Goal: Task Accomplishment & Management: Manage account settings

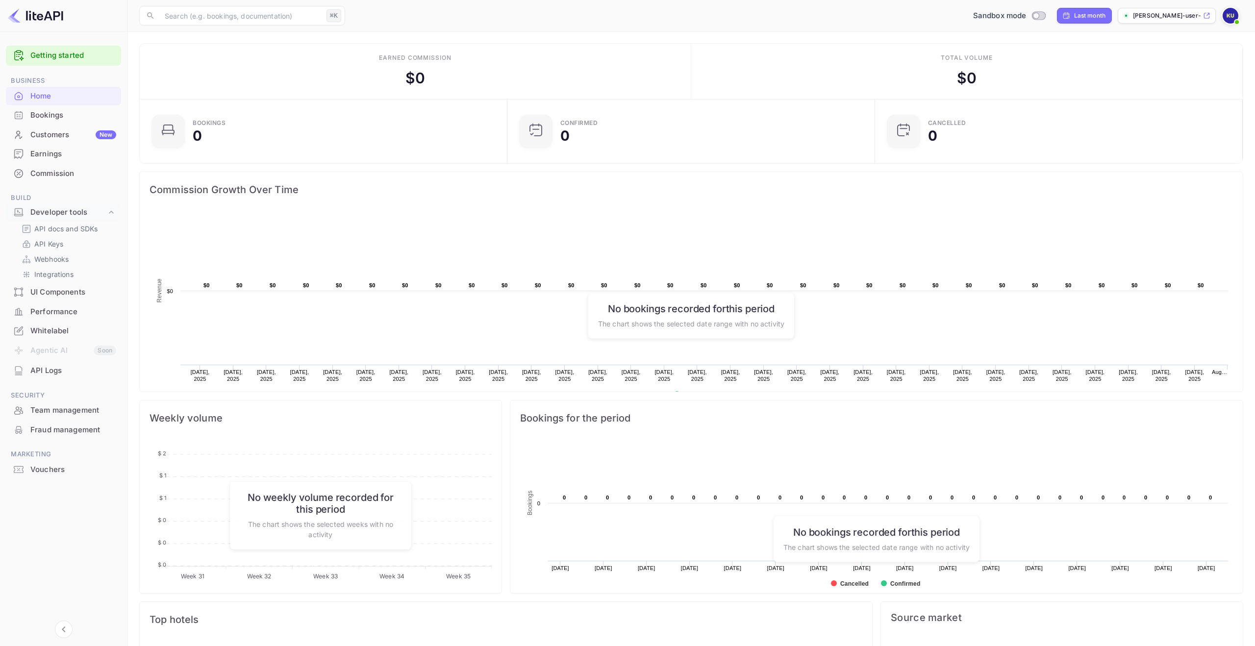
scroll to position [159, 362]
click at [64, 59] on link "Getting started" at bounding box center [73, 55] width 86 height 11
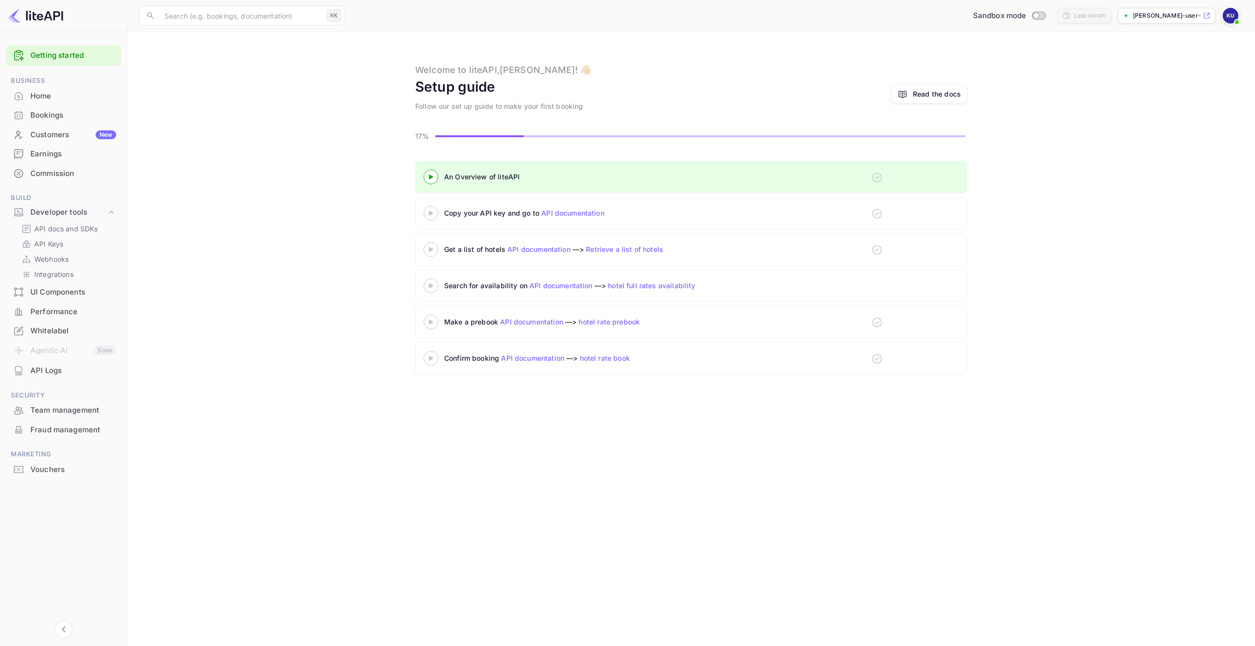
click at [426, 171] on div at bounding box center [431, 177] width 34 height 12
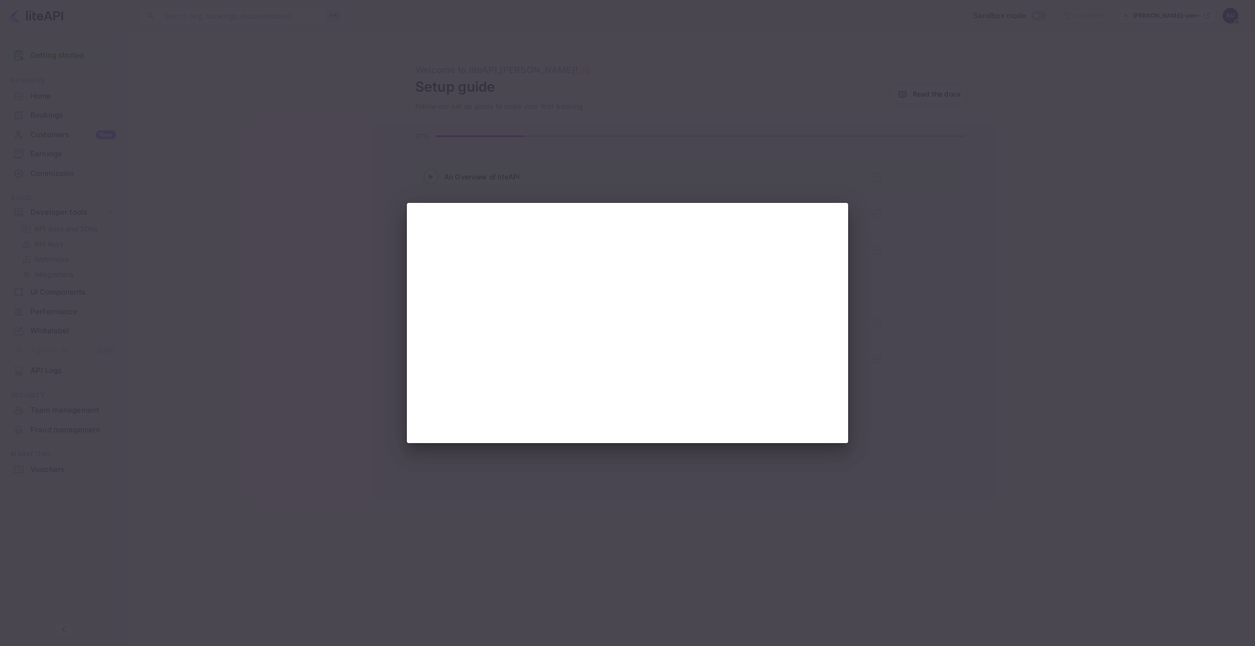
click at [302, 188] on div at bounding box center [627, 323] width 1255 height 646
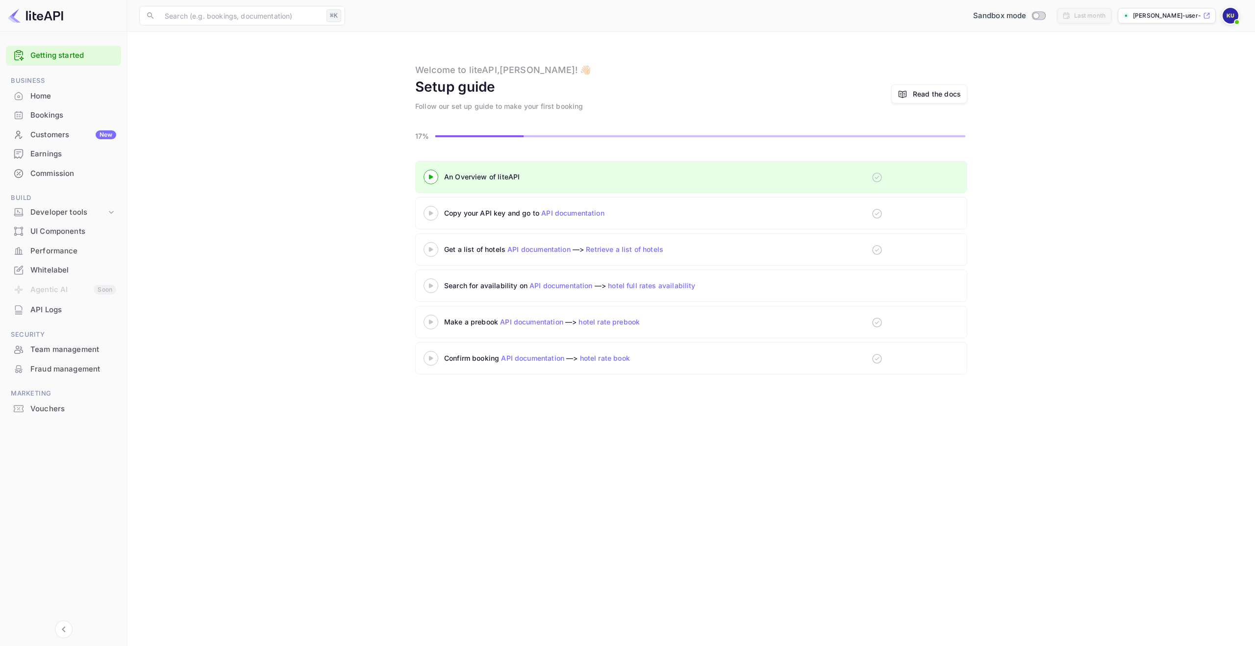
click at [433, 215] on icon at bounding box center [431, 213] width 34 height 5
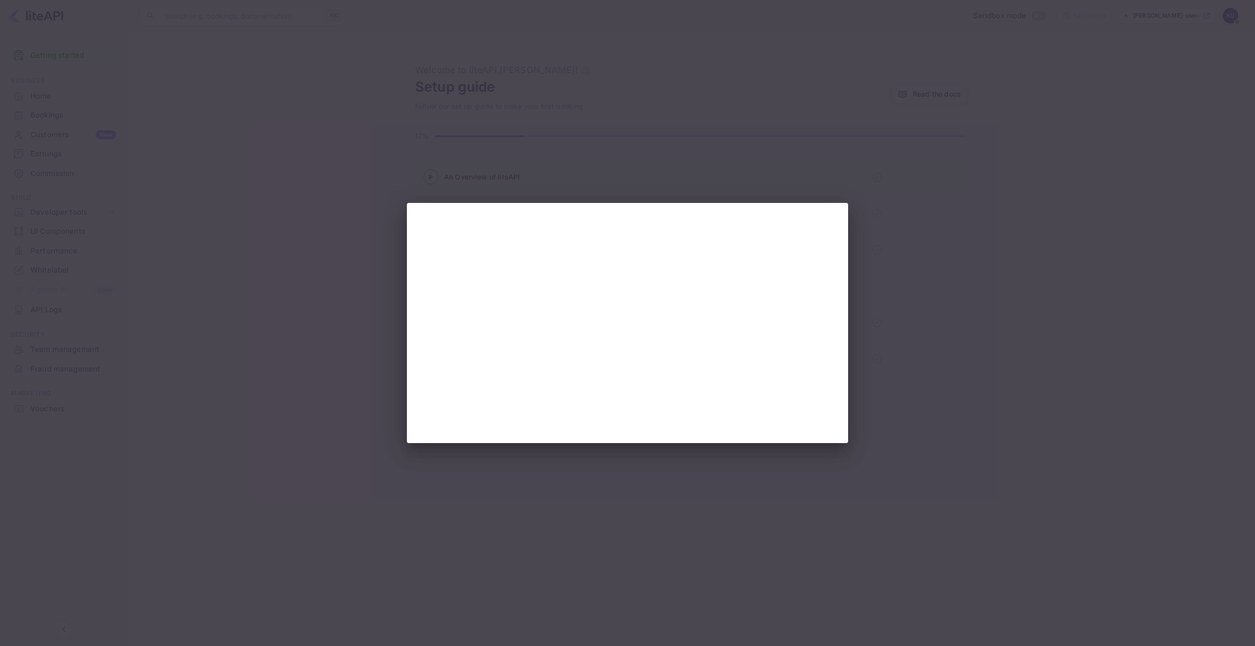
click at [252, 110] on div at bounding box center [627, 323] width 1255 height 646
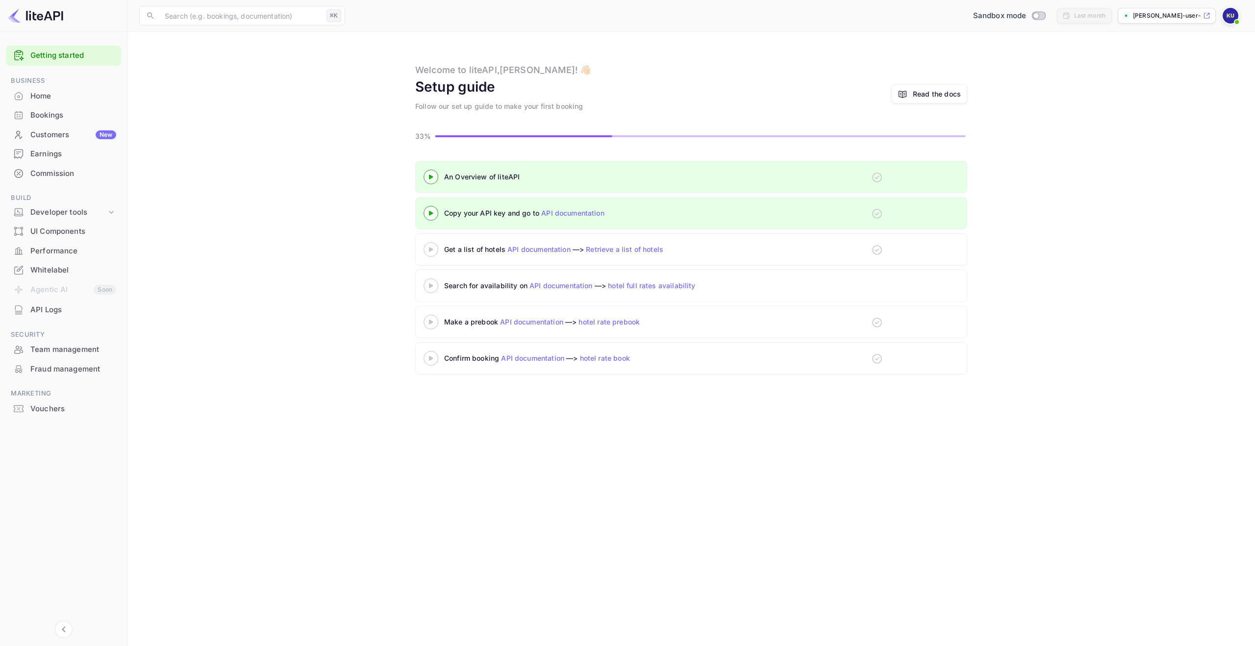
click at [433, 248] on icon at bounding box center [431, 249] width 34 height 5
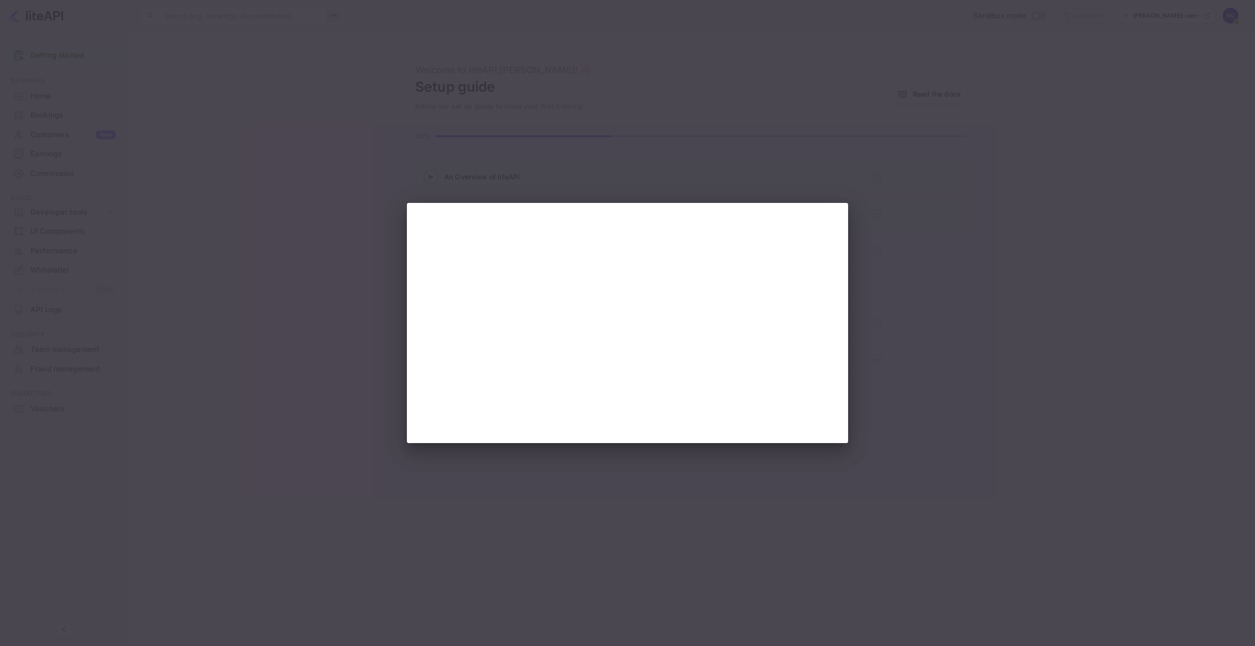
click at [486, 147] on div at bounding box center [627, 323] width 1255 height 646
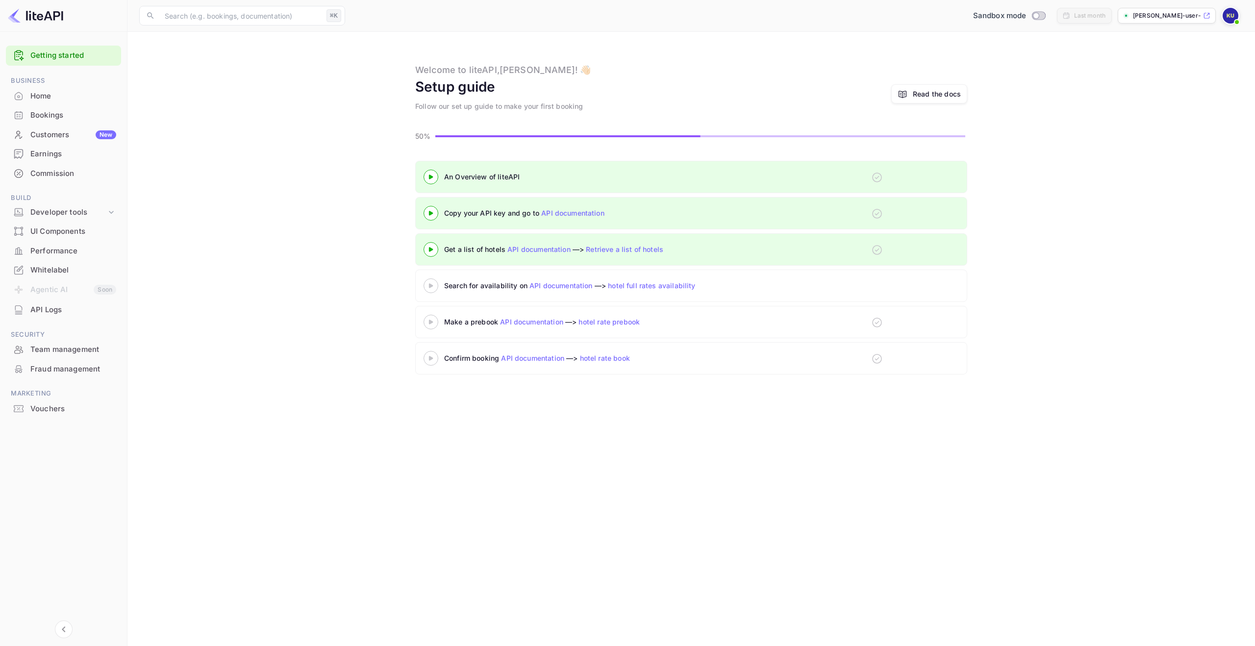
click at [431, 289] on div at bounding box center [431, 286] width 34 height 12
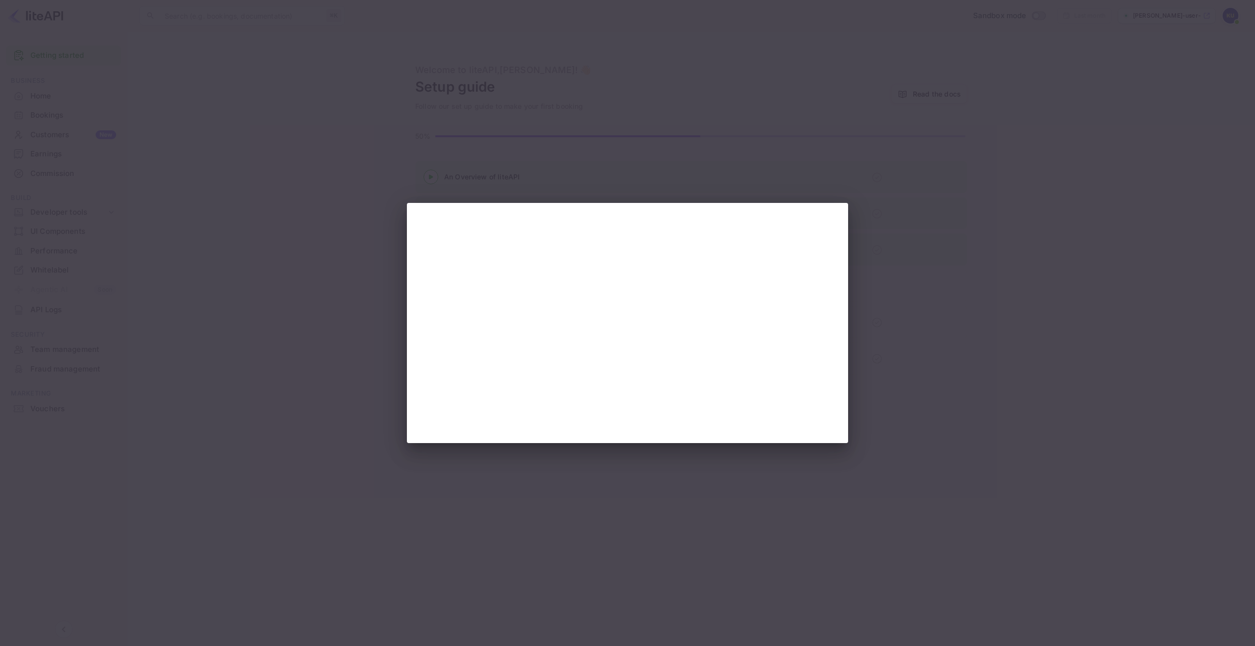
click at [915, 396] on div at bounding box center [627, 323] width 1255 height 646
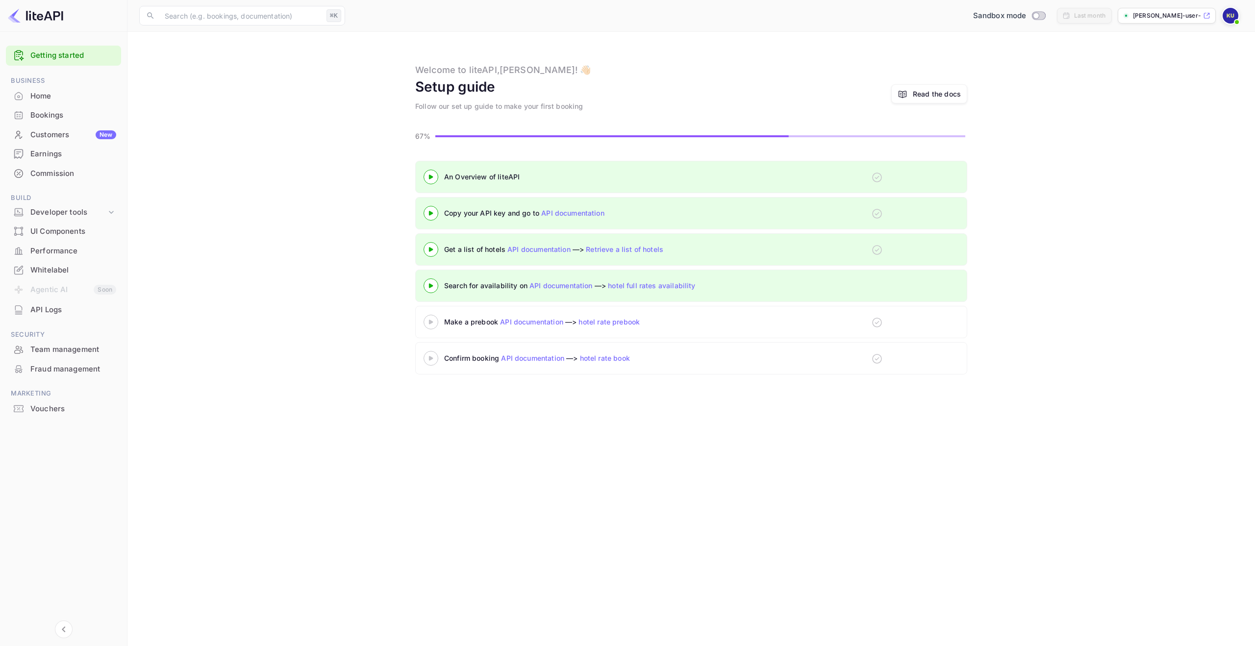
click at [422, 322] on icon at bounding box center [431, 322] width 34 height 5
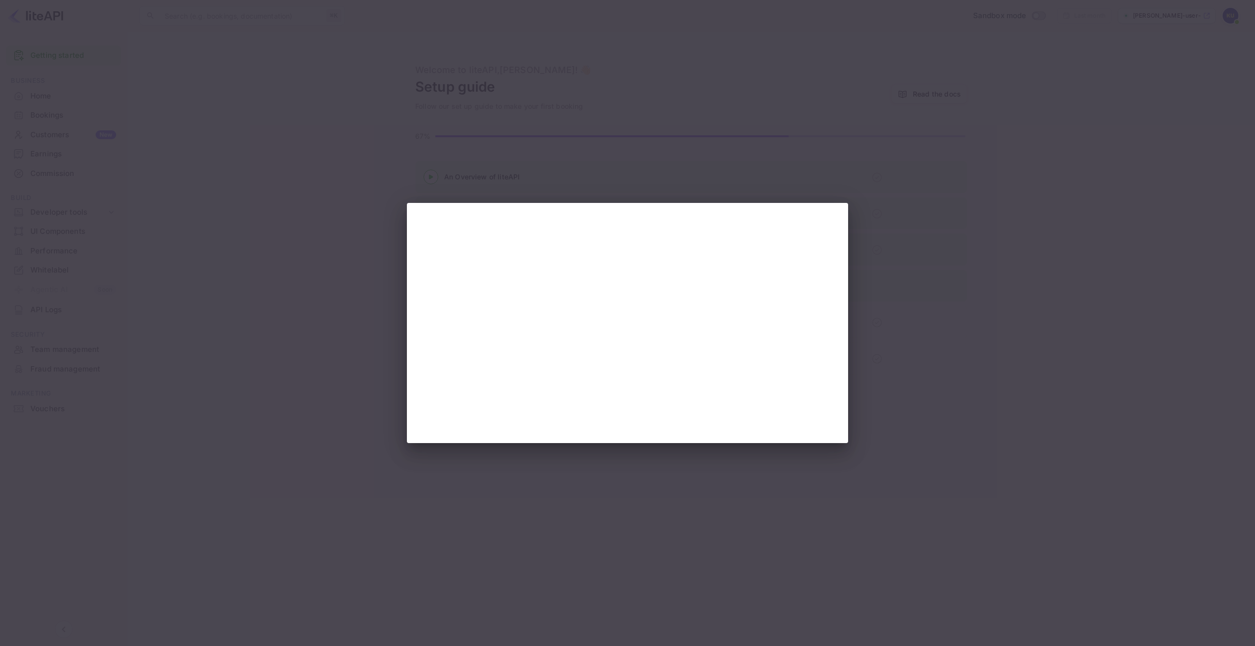
click at [369, 178] on div at bounding box center [627, 323] width 1255 height 646
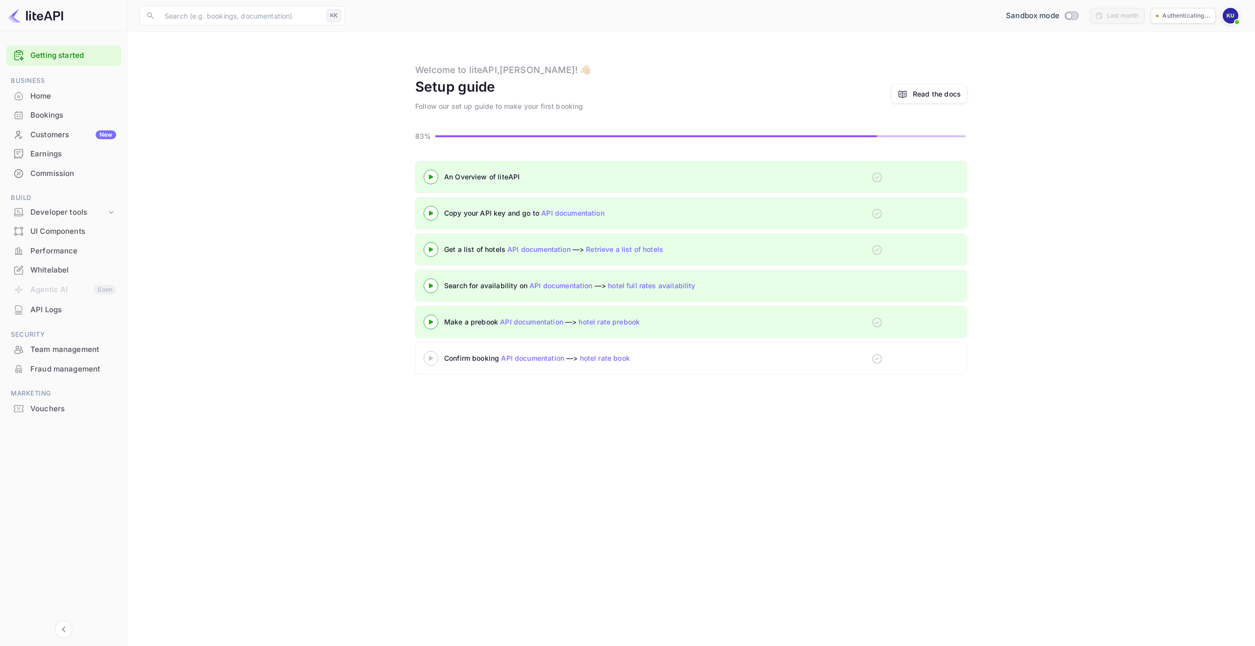
click at [425, 361] on div at bounding box center [431, 358] width 34 height 12
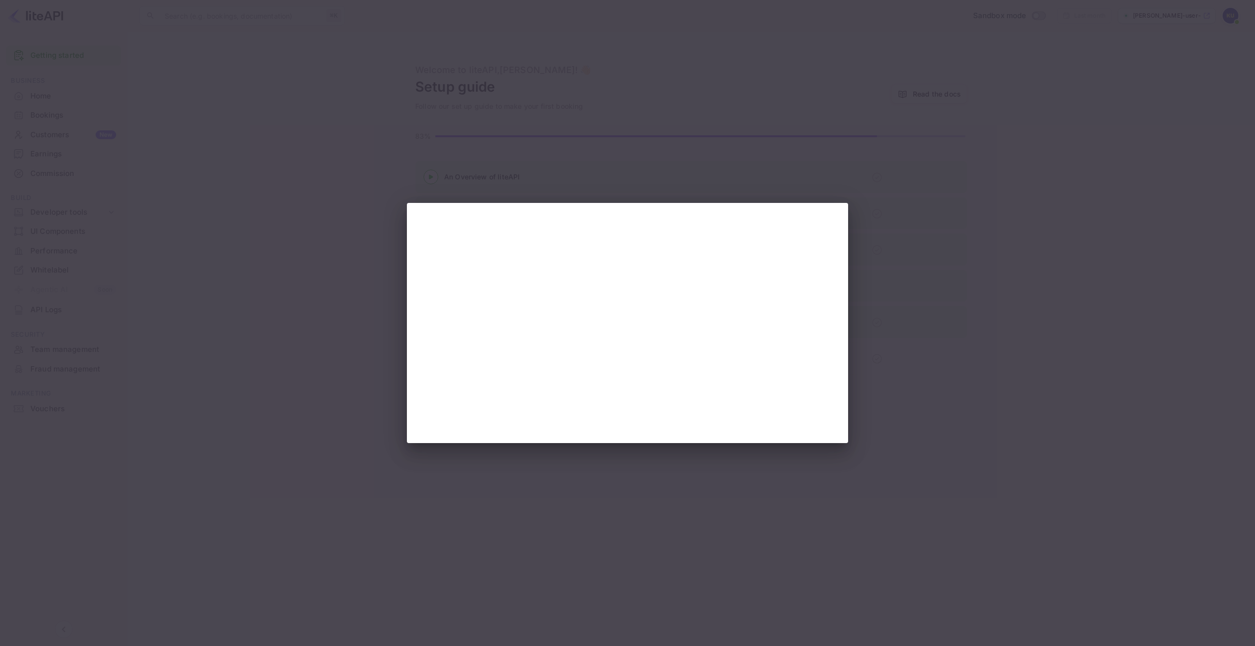
click at [293, 3] on div at bounding box center [627, 323] width 1255 height 646
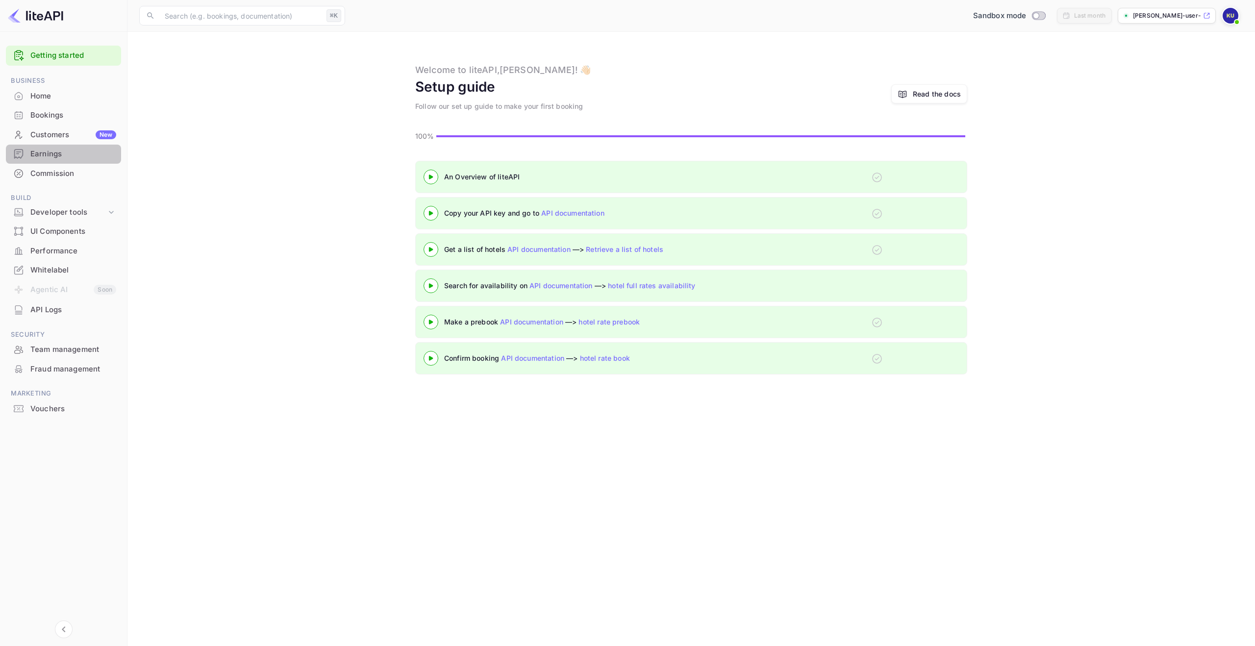
click at [66, 149] on div "Earnings" at bounding box center [73, 154] width 86 height 11
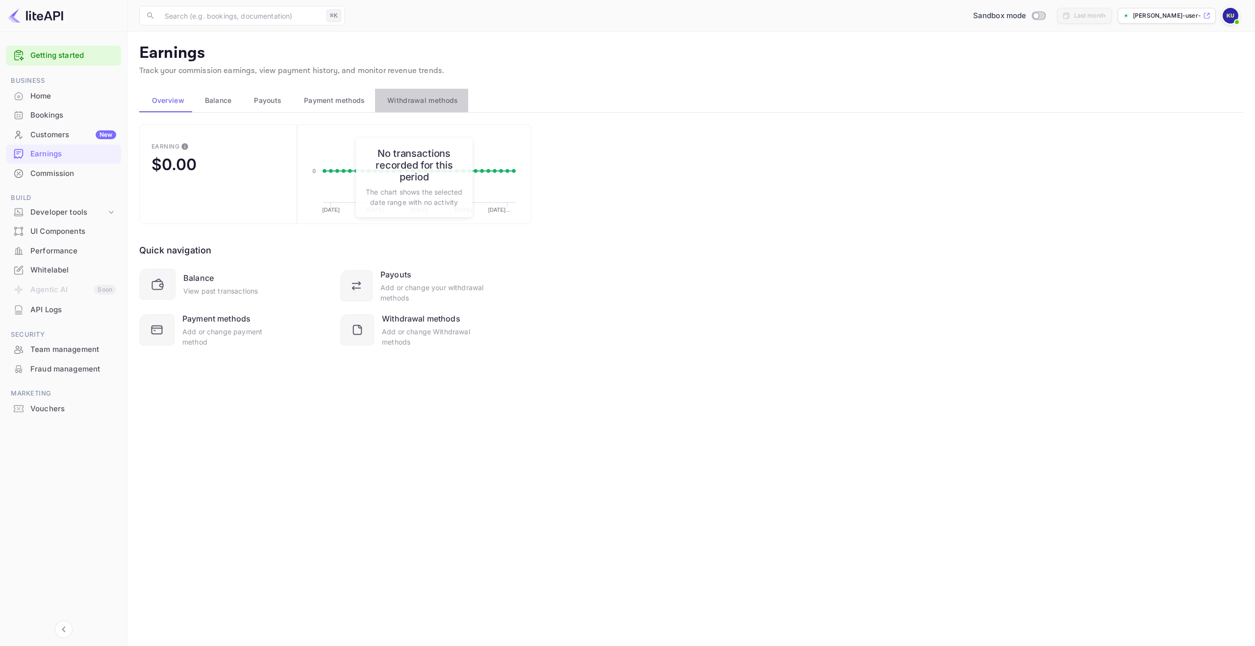
click at [419, 97] on span "Withdrawal methods" at bounding box center [422, 101] width 71 height 12
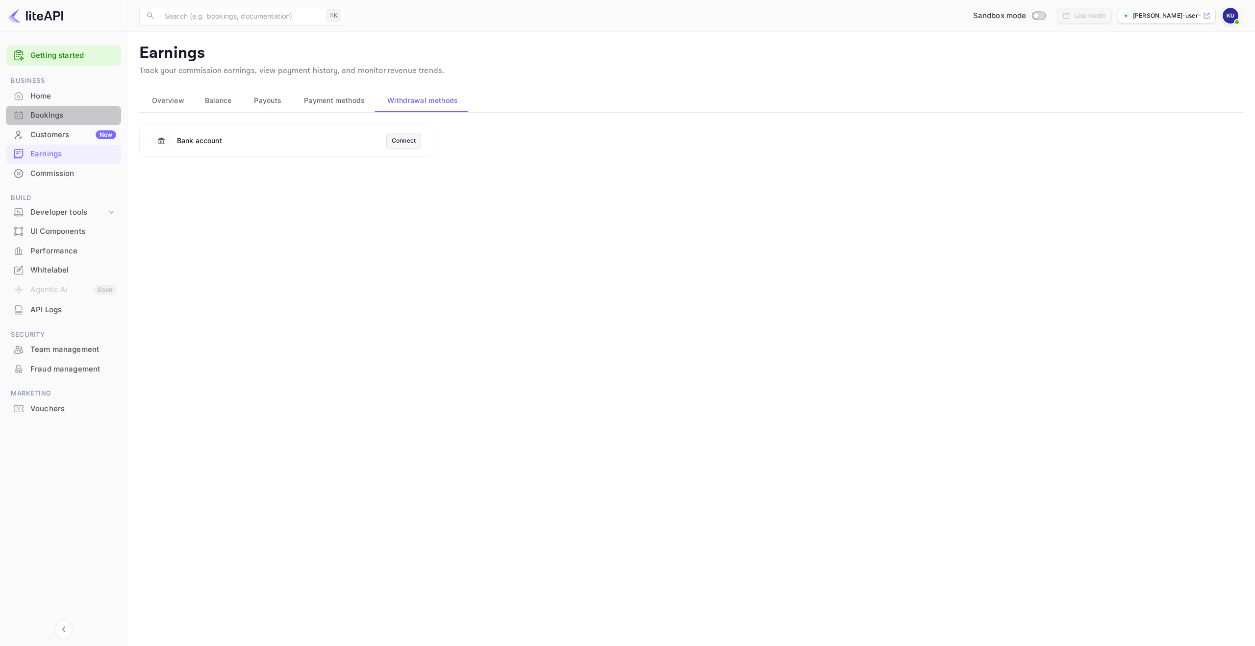
click at [61, 120] on div "Bookings" at bounding box center [73, 115] width 86 height 11
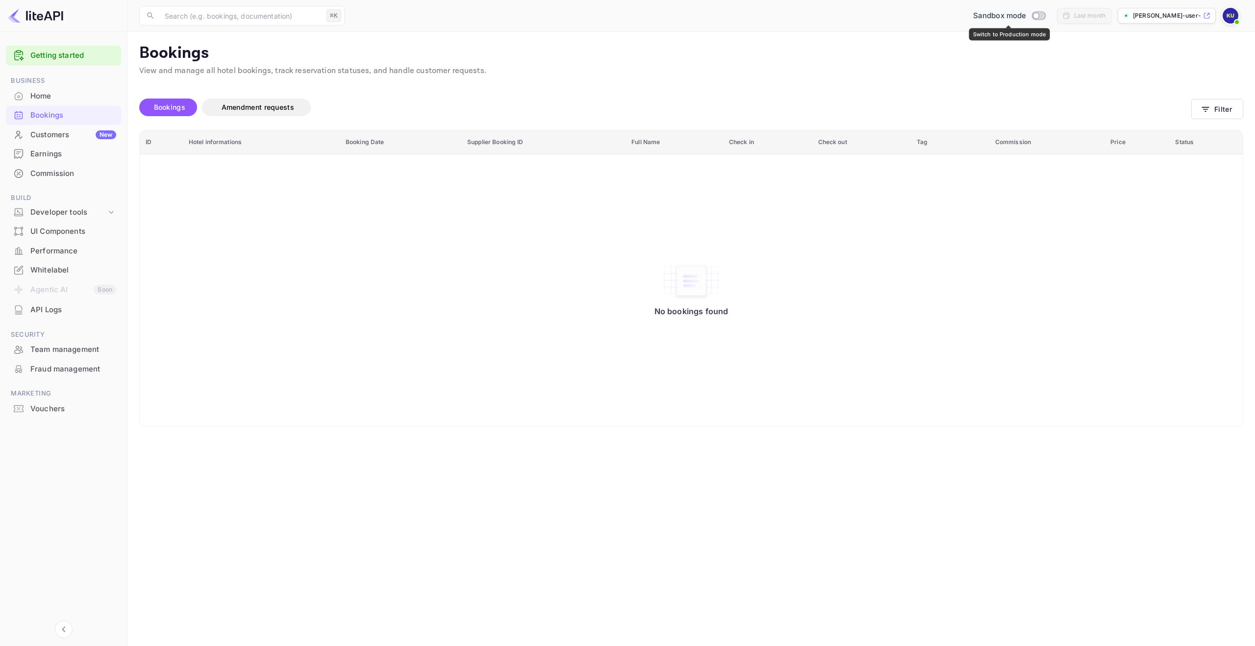
click at [1031, 19] on input "Switch to Production mode" at bounding box center [1036, 15] width 20 height 6
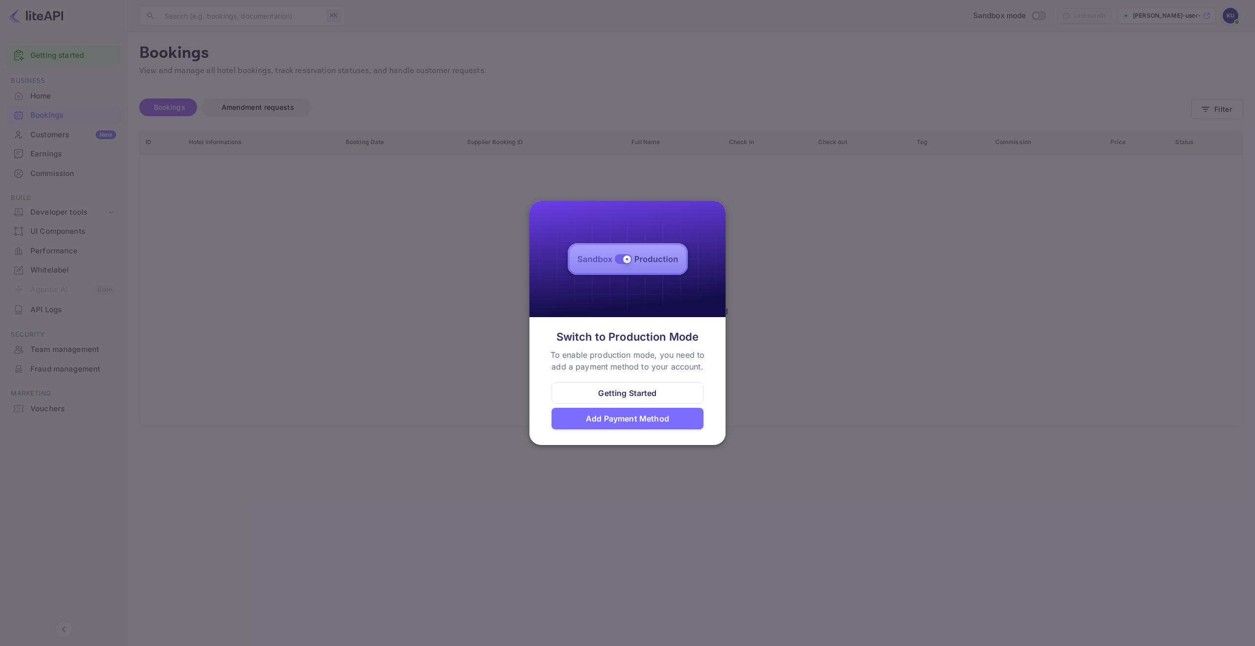
click at [643, 389] on div "Getting Started" at bounding box center [627, 393] width 58 height 12
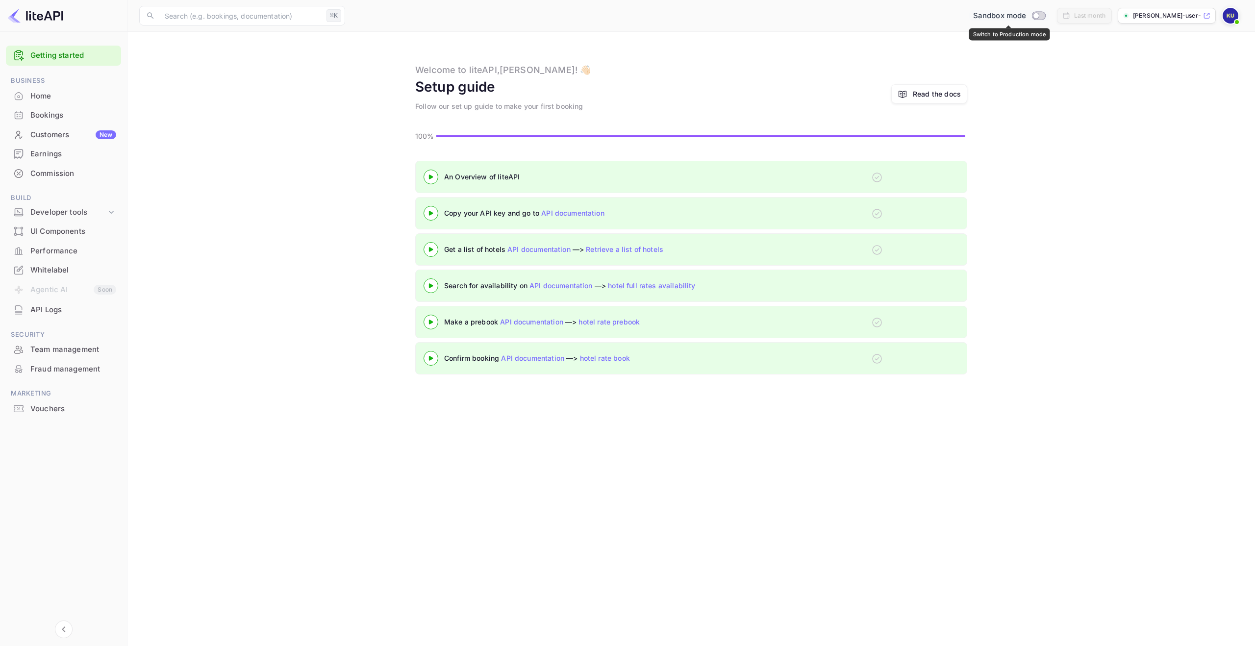
click at [1037, 14] on input "Switch to Production mode" at bounding box center [1036, 15] width 20 height 6
checkbox input "false"
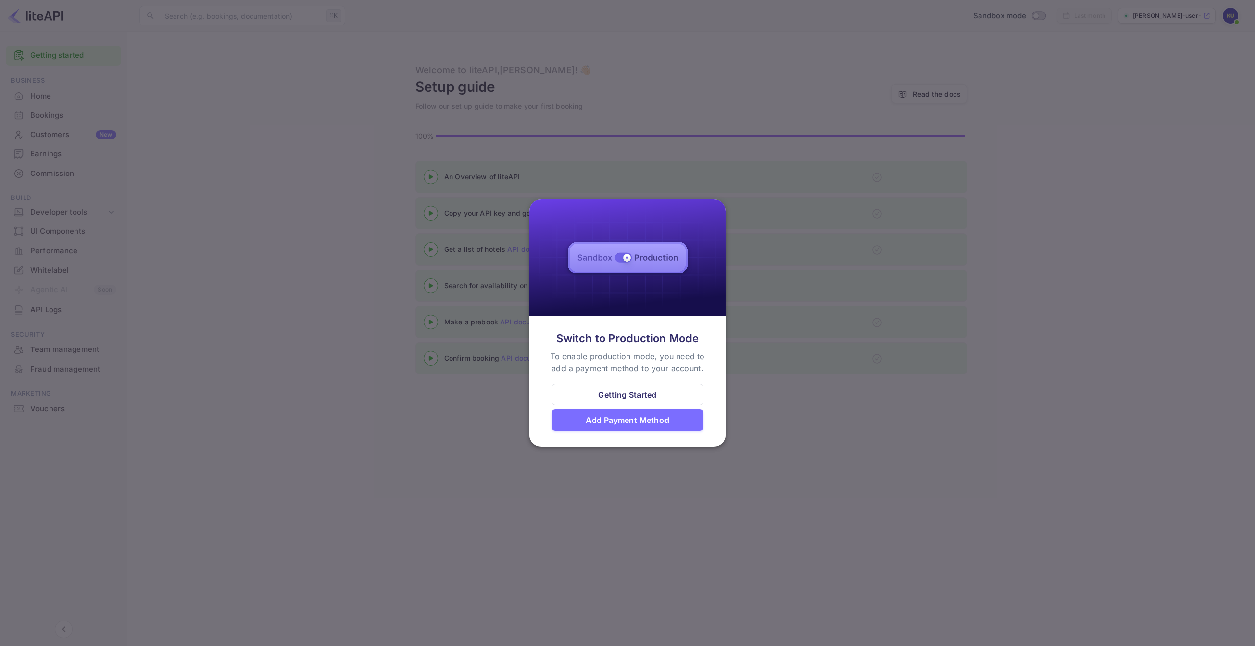
click at [617, 433] on div "Switch to Production Mode To enable production mode, you need to add a payment …" at bounding box center [628, 381] width 196 height 124
click at [620, 429] on div "Add Payment Method" at bounding box center [628, 420] width 152 height 22
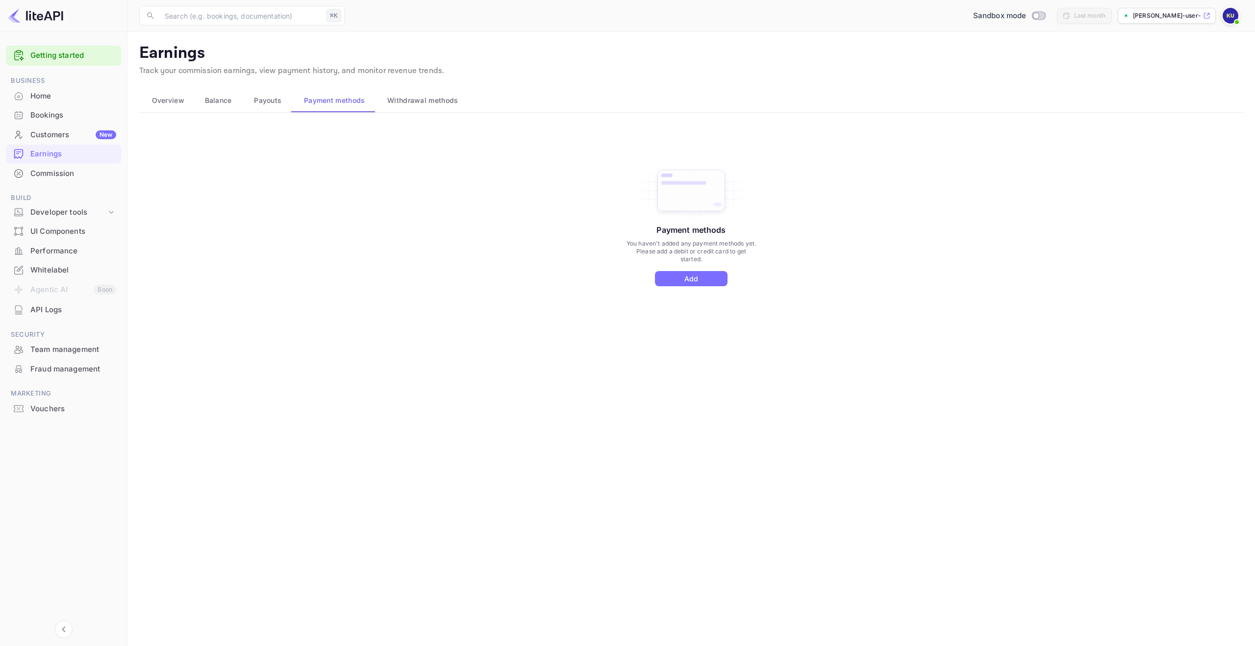
click at [270, 97] on span "Payouts" at bounding box center [267, 101] width 27 height 12
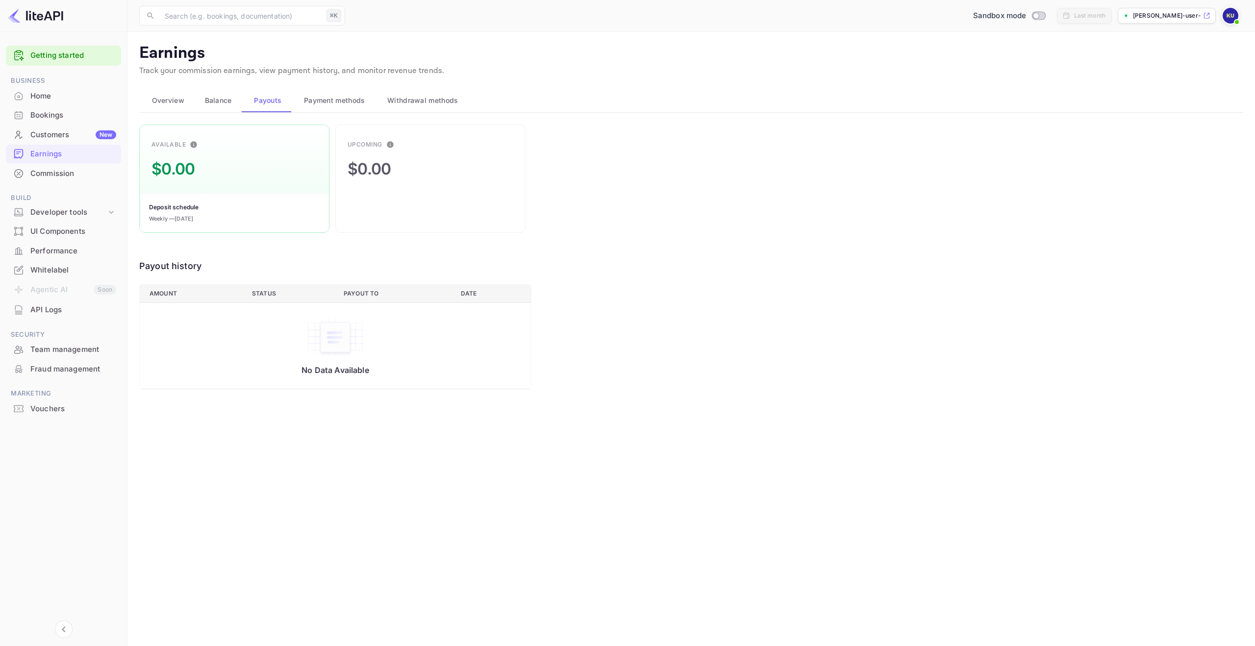
click at [220, 104] on span "Balance" at bounding box center [218, 101] width 27 height 12
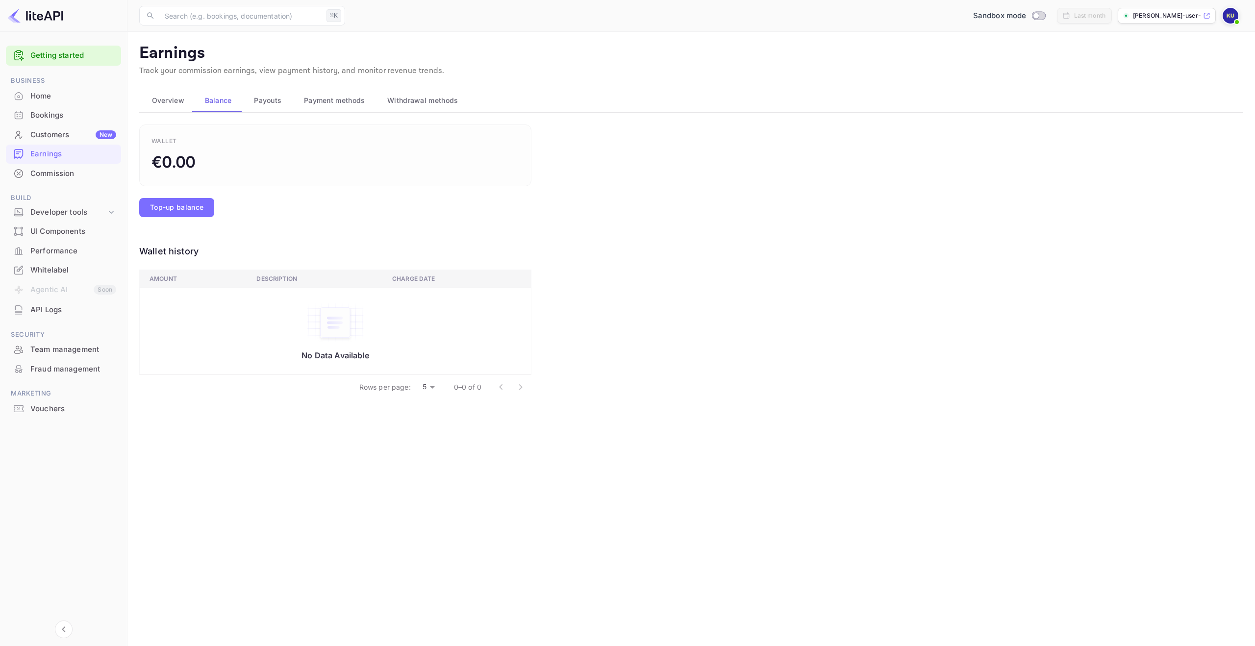
click at [176, 102] on span "Overview" at bounding box center [168, 101] width 32 height 12
